Goal: Task Accomplishment & Management: Use online tool/utility

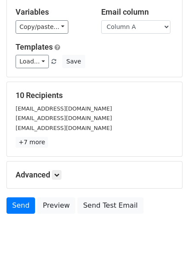
scroll to position [70, 0]
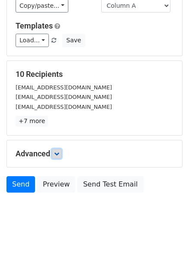
click at [59, 154] on icon at bounding box center [56, 153] width 5 height 5
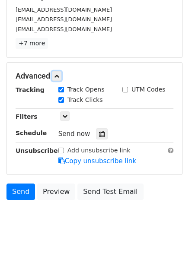
scroll to position [153, 0]
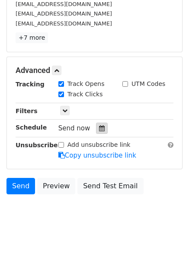
click at [99, 131] on icon at bounding box center [102, 128] width 6 height 6
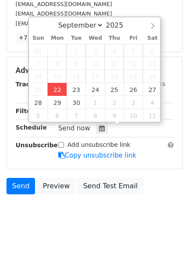
type input "2025-09-22 12:00"
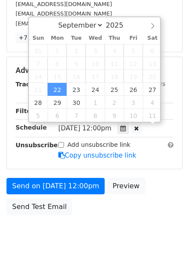
scroll to position [0, 0]
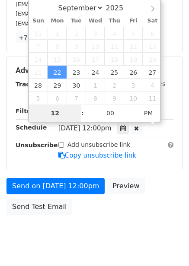
type input "4"
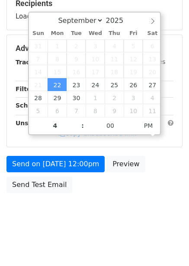
type input "2025-09-22 16:00"
click at [153, 218] on body "New Campaign Daily emails left: 50 Google Sheet: Untitled spreadsheet Variables…" at bounding box center [94, 49] width 189 height 366
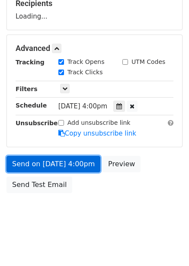
click at [87, 160] on link "Send on Sep 22 at 4:00pm" at bounding box center [53, 164] width 94 height 16
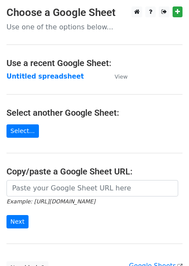
click at [60, 79] on strong "Untitled spreadsheet" at bounding box center [44, 77] width 77 height 8
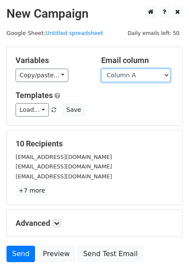
click at [138, 77] on select "Column A Column B Column C Column D Column E Column F" at bounding box center [135, 75] width 69 height 13
select select "Column B"
click at [101, 69] on select "Column A Column B Column C Column D Column E Column F" at bounding box center [135, 75] width 69 height 13
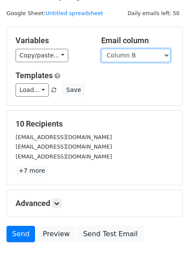
scroll to position [26, 0]
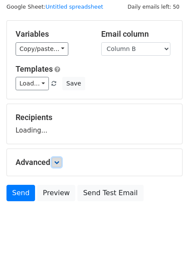
click at [59, 167] on form "Variables Copy/paste... {{Column A}} {{Column B}} {{Column C}} {{Column D}} {{C…" at bounding box center [94, 112] width 176 height 185
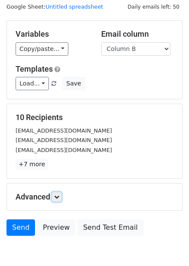
scroll to position [70, 0]
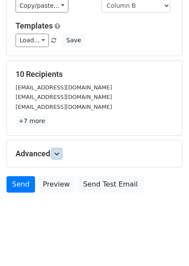
click at [59, 156] on icon at bounding box center [56, 153] width 5 height 5
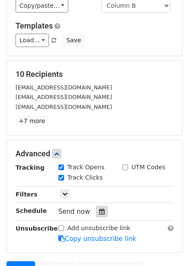
click at [101, 213] on div at bounding box center [102, 211] width 12 height 11
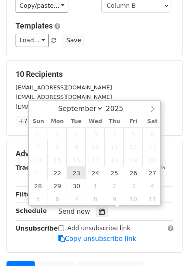
type input "2025-09-23 12:00"
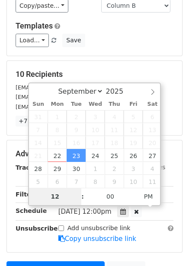
type input "5"
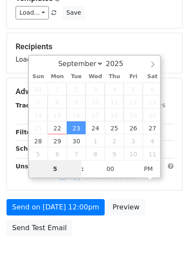
scroll to position [140, 0]
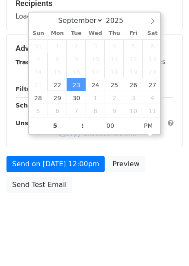
type input "2025-09-23 17:00"
click at [145, 198] on div "Send on Sep 23 at 12:00pm Preview Send Test Email" at bounding box center [94, 176] width 189 height 41
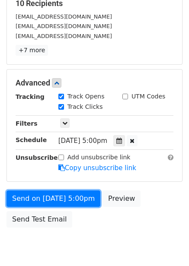
drag, startPoint x: 79, startPoint y: 201, endPoint x: 78, endPoint y: 208, distance: 6.6
click at [79, 202] on link "Send on Sep 23 at 5:00pm" at bounding box center [53, 199] width 94 height 16
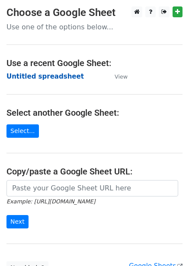
drag, startPoint x: 0, startPoint y: 0, endPoint x: 59, endPoint y: 73, distance: 94.4
click at [59, 73] on strong "Untitled spreadsheet" at bounding box center [44, 77] width 77 height 8
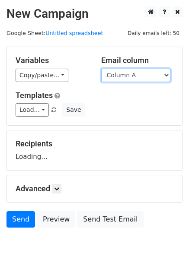
click at [131, 76] on select "Column A Column B Column C Column D Column E Column F" at bounding box center [135, 75] width 69 height 13
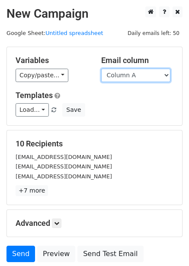
drag, startPoint x: 137, startPoint y: 74, endPoint x: 137, endPoint y: 81, distance: 7.3
click at [137, 74] on select "Column A Column B Column C Column D Column E Column F" at bounding box center [135, 75] width 69 height 13
select select "Column C"
click at [101, 69] on select "Column A Column B Column C Column D Column E Column F" at bounding box center [135, 75] width 69 height 13
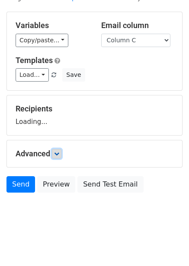
click at [57, 154] on icon at bounding box center [56, 153] width 5 height 5
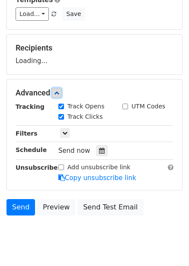
scroll to position [96, 0]
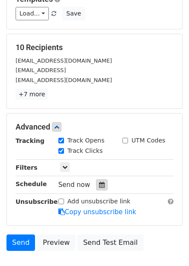
click at [96, 182] on div at bounding box center [102, 184] width 12 height 11
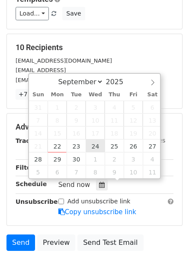
type input "2025-09-24 12:00"
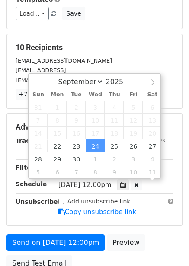
scroll to position [0, 0]
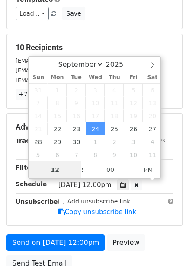
type input "6"
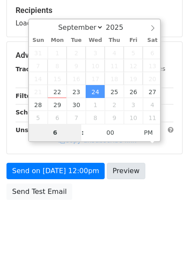
scroll to position [140, 0]
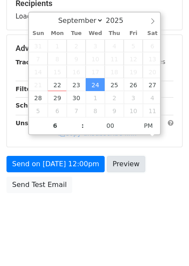
type input "2025-09-24 18:00"
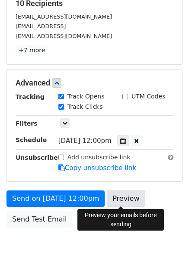
click at [120, 197] on link "Preview" at bounding box center [126, 199] width 38 height 16
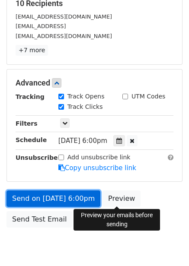
click at [77, 195] on link "Send on Sep 24 at 6:00pm" at bounding box center [53, 199] width 94 height 16
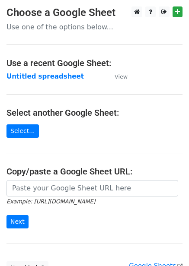
click at [54, 77] on strong "Untitled spreadsheet" at bounding box center [44, 77] width 77 height 8
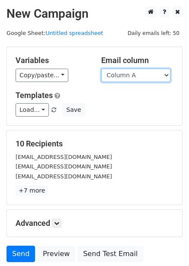
click at [143, 78] on select "Column A Column B Column C Column D Column E Column F" at bounding box center [135, 75] width 69 height 13
click at [101, 69] on select "Column A Column B Column C Column D Column E Column F" at bounding box center [135, 75] width 69 height 13
click at [137, 73] on select "Column A Column B Column C Column D Column E Column F" at bounding box center [135, 75] width 69 height 13
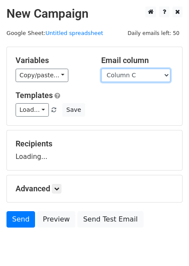
select select "Column D"
click at [101, 69] on select "Column A Column B Column C Column D Column E Column F" at bounding box center [135, 75] width 69 height 13
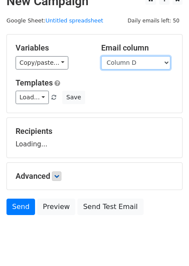
scroll to position [35, 0]
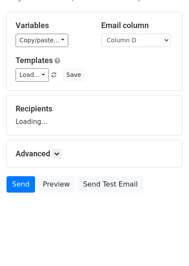
click at [57, 148] on div "Advanced Tracking Track Opens UTM Codes Track Clicks Filters Only include sprea…" at bounding box center [94, 153] width 175 height 27
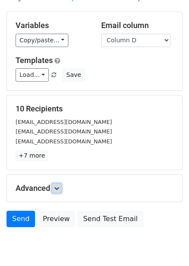
click at [59, 186] on icon at bounding box center [56, 188] width 5 height 5
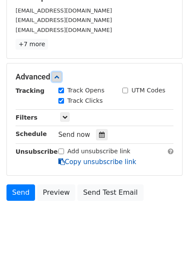
scroll to position [153, 0]
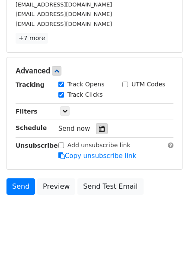
click at [98, 134] on div at bounding box center [102, 128] width 12 height 11
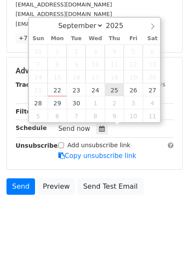
type input "[DATE] 12:00"
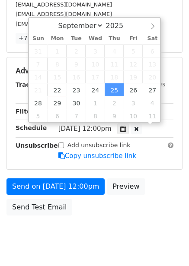
scroll to position [0, 0]
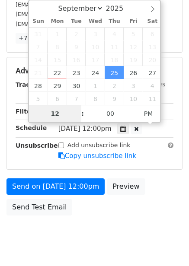
type input "7"
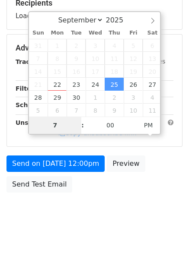
scroll to position [140, 0]
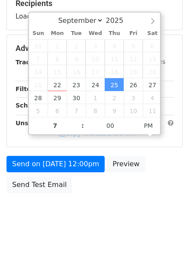
type input "2025-09-25 19:00"
click at [126, 207] on body "New Campaign Daily emails left: 50 Google Sheet: Untitled spreadsheet Variables…" at bounding box center [94, 49] width 189 height 366
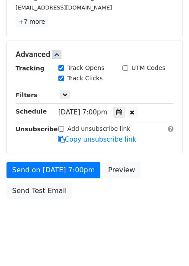
scroll to position [175, 0]
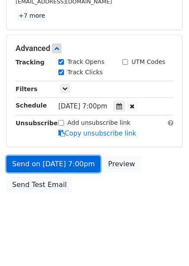
click at [90, 168] on link "Send on Sep 25 at 7:00pm" at bounding box center [53, 164] width 94 height 16
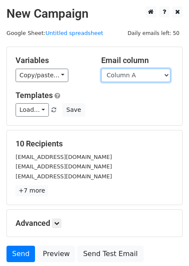
click at [135, 76] on select "Column A Column B Column C Column D Column E Column F" at bounding box center [135, 75] width 69 height 13
select select "Column E"
click at [101, 69] on select "Column A Column B Column C Column D Column E Column F" at bounding box center [135, 75] width 69 height 13
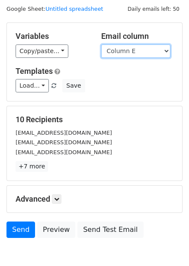
scroll to position [26, 0]
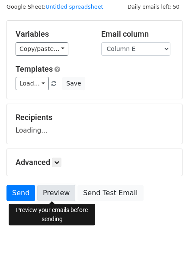
click at [61, 198] on link "Preview" at bounding box center [56, 193] width 38 height 16
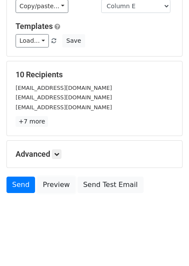
scroll to position [70, 0]
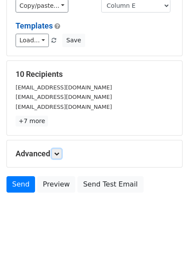
drag, startPoint x: 60, startPoint y: 154, endPoint x: 33, endPoint y: 26, distance: 130.3
click at [59, 154] on icon at bounding box center [56, 153] width 5 height 5
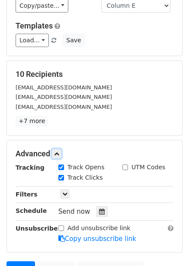
scroll to position [154, 0]
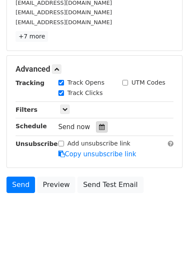
click at [99, 126] on icon at bounding box center [102, 127] width 6 height 6
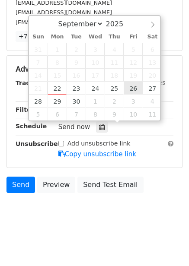
type input "2025-09-26 12:00"
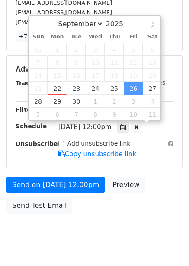
scroll to position [0, 0]
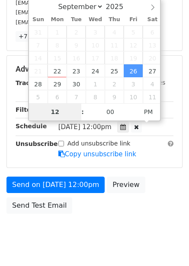
type input "8"
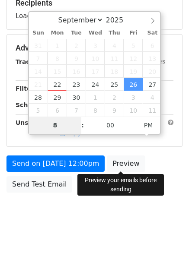
scroll to position [140, 0]
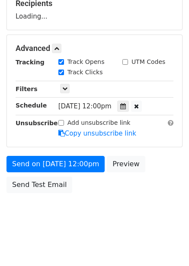
type input "2025-09-26 20:00"
click at [124, 218] on body "New Campaign Daily emails left: 50 Google Sheet: Untitled spreadsheet Variables…" at bounding box center [94, 49] width 189 height 366
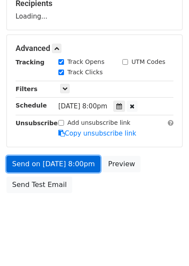
click at [80, 167] on form "Variables Copy/paste... {{Column A}} {{Column B}} {{Column C}} {{Column D}} {{C…" at bounding box center [94, 51] width 176 height 291
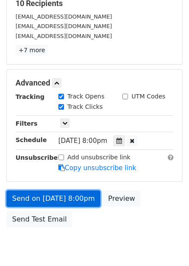
click at [80, 196] on link "Send on Sep 26 at 8:00pm" at bounding box center [53, 199] width 94 height 16
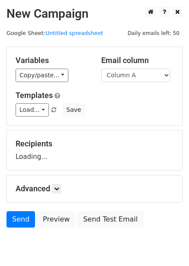
click at [51, 173] on form "Variables Copy/paste... {{Column A}} {{Column B}} {{Column C}} {{Column D}} {{C…" at bounding box center [94, 139] width 176 height 185
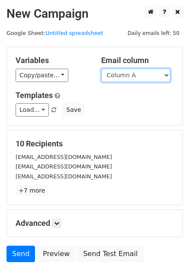
drag, startPoint x: 142, startPoint y: 74, endPoint x: 142, endPoint y: 81, distance: 7.3
click at [142, 74] on select "Column A Column B Column C Column D Column E Column F" at bounding box center [135, 75] width 69 height 13
select select "Column F"
click at [101, 69] on select "Column A Column B Column C Column D Column E Column F" at bounding box center [135, 75] width 69 height 13
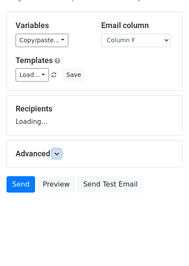
click at [59, 155] on icon at bounding box center [56, 153] width 5 height 5
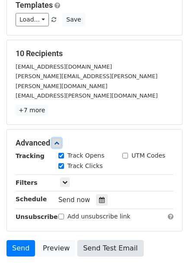
scroll to position [151, 0]
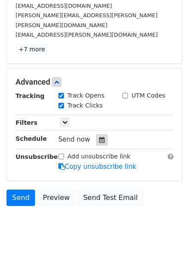
click at [99, 137] on icon at bounding box center [102, 140] width 6 height 6
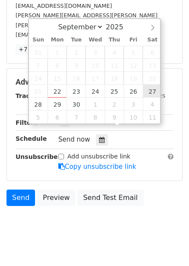
type input "[DATE] 12:00"
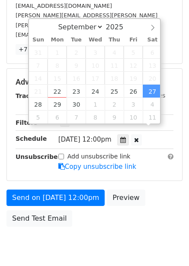
scroll to position [0, 0]
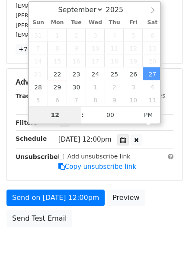
type input "9"
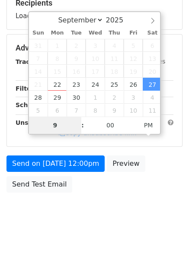
scroll to position [140, 0]
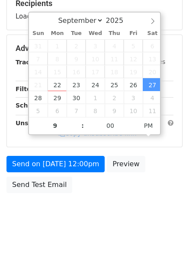
type input "[DATE] 21:00"
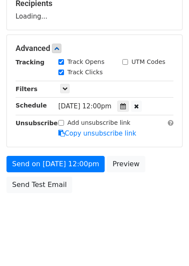
drag, startPoint x: 133, startPoint y: 193, endPoint x: 125, endPoint y: 204, distance: 13.6
click at [133, 193] on div "Send on [DATE] 12:00pm Preview Send Test Email" at bounding box center [94, 176] width 189 height 41
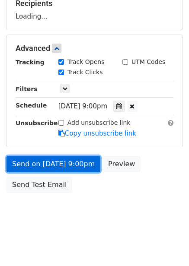
click at [76, 163] on link "Send on [DATE] 9:00pm" at bounding box center [53, 164] width 94 height 16
